Goal: Obtain resource: Obtain resource

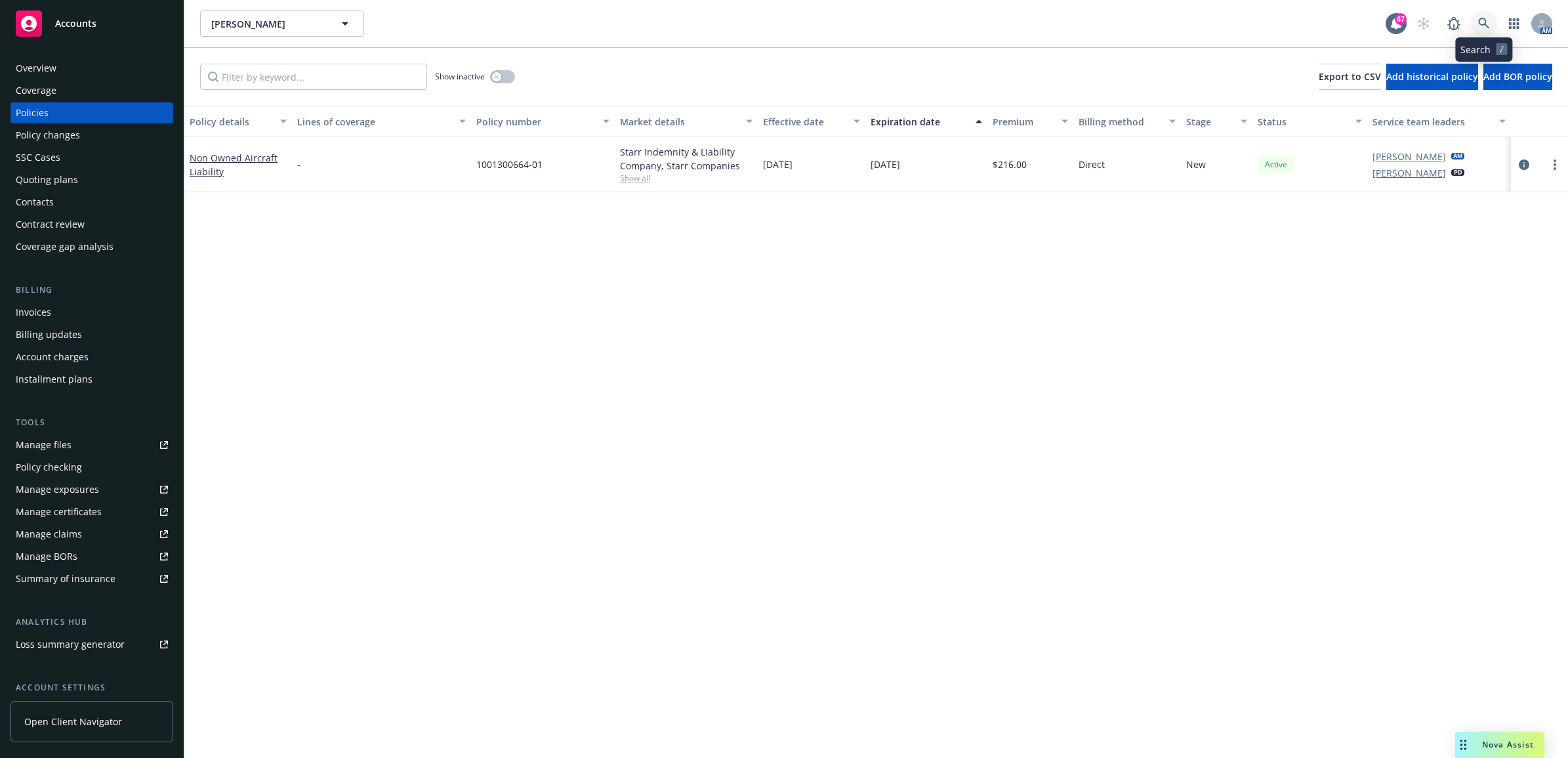
click at [1486, 21] on icon at bounding box center [1484, 23] width 12 height 12
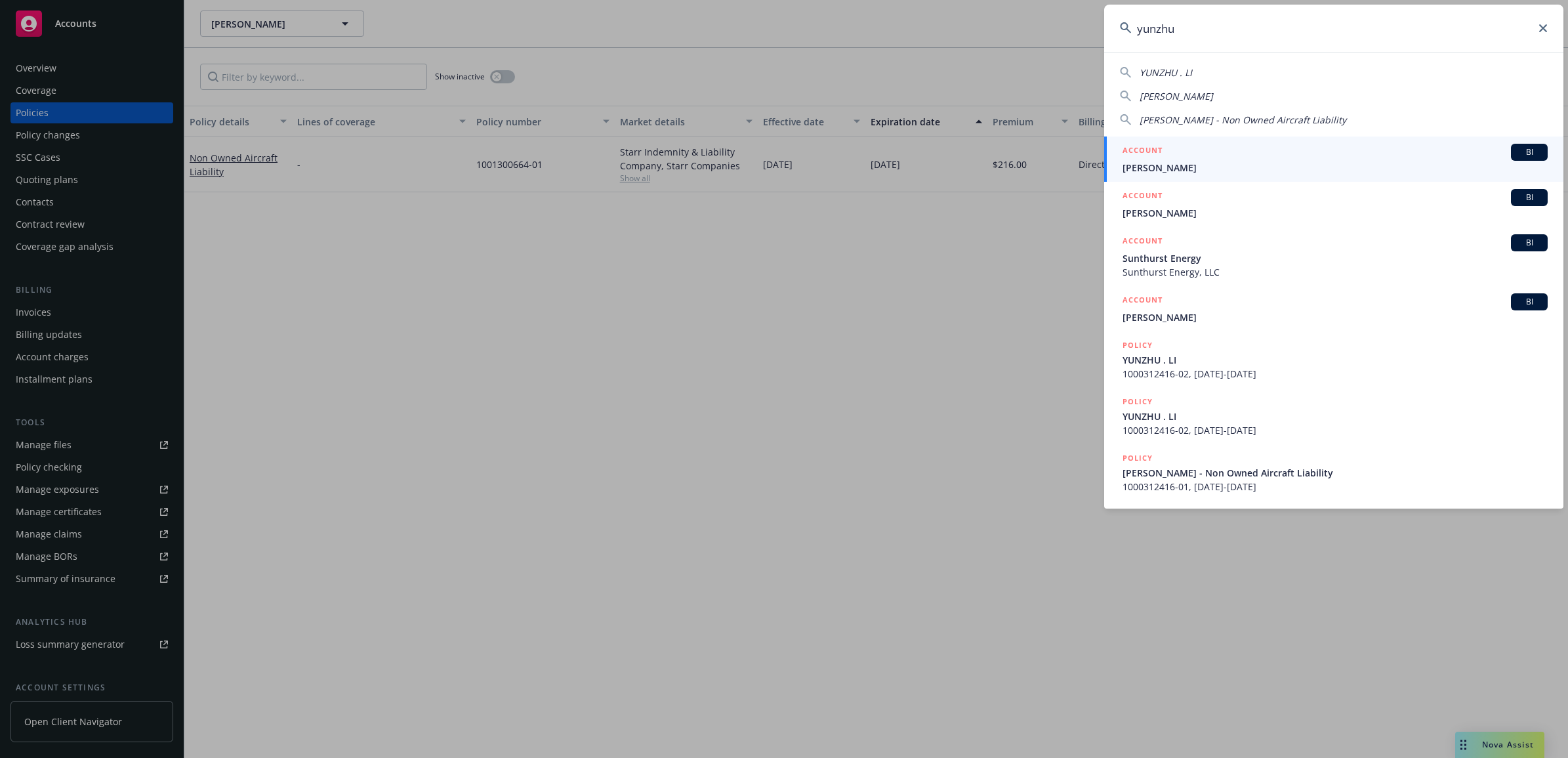
type input "yunzhu"
click at [1199, 155] on div "ACCOUNT BI" at bounding box center [1335, 153] width 425 height 17
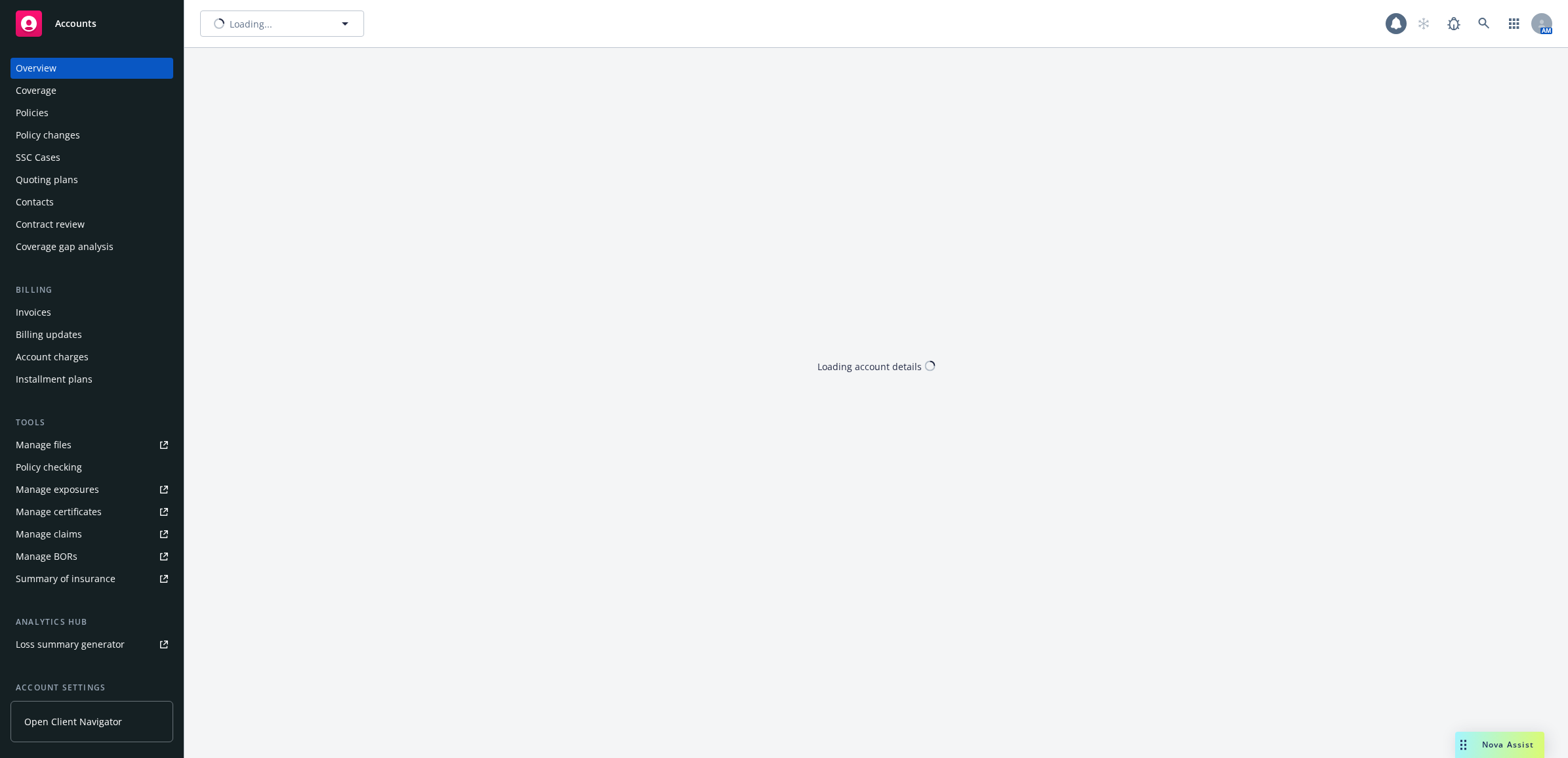
click at [74, 103] on div "Policies" at bounding box center [92, 112] width 153 height 21
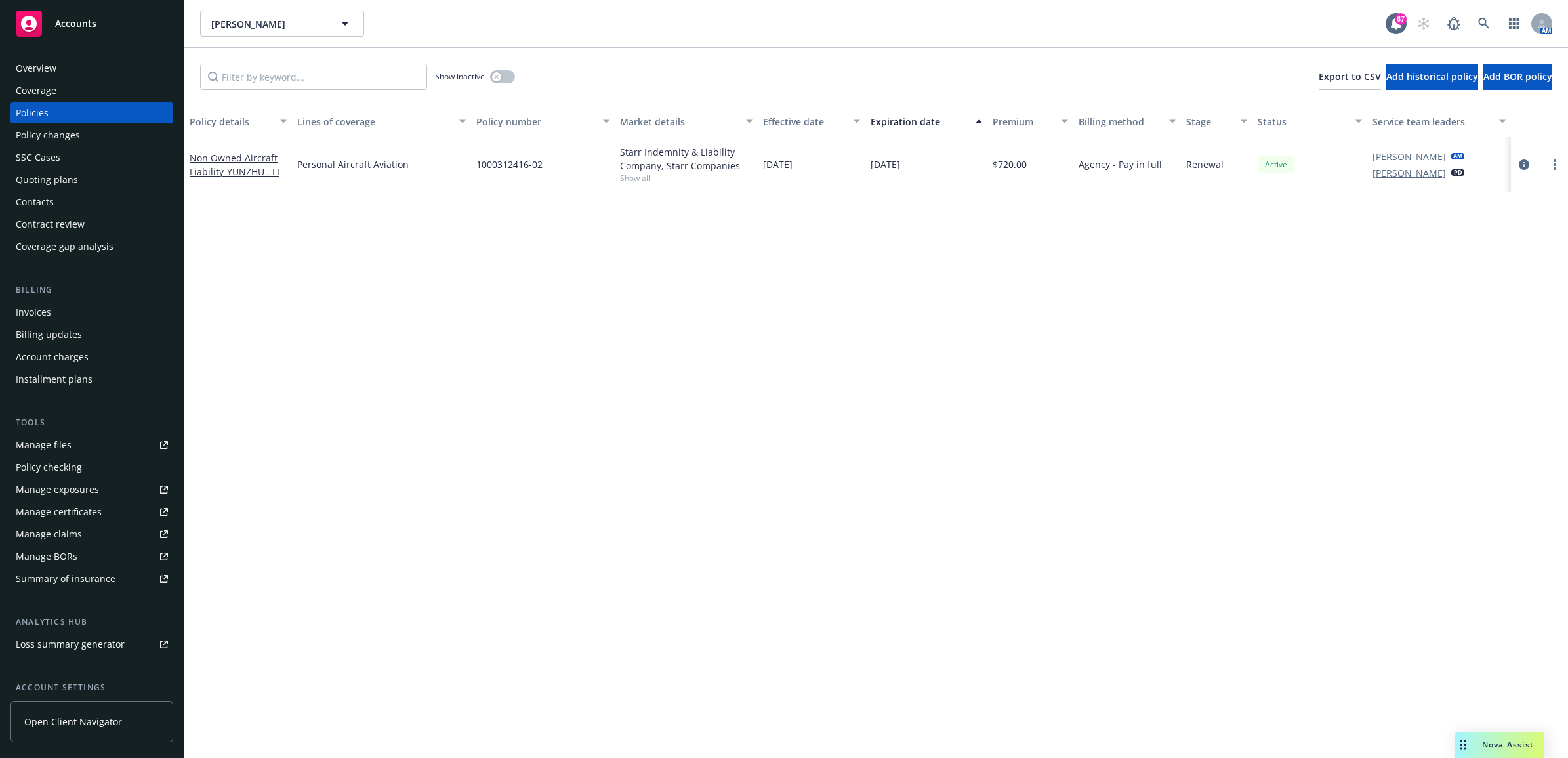
click at [71, 454] on link "Manage files" at bounding box center [92, 444] width 163 height 21
drag, startPoint x: 557, startPoint y: 167, endPoint x: 476, endPoint y: 161, distance: 81.2
click at [476, 161] on div "1000312416-02" at bounding box center [543, 165] width 144 height 55
drag, startPoint x: 476, startPoint y: 161, endPoint x: 489, endPoint y: 165, distance: 13.6
copy span "1000312416-02"
